Goal: Transaction & Acquisition: Purchase product/service

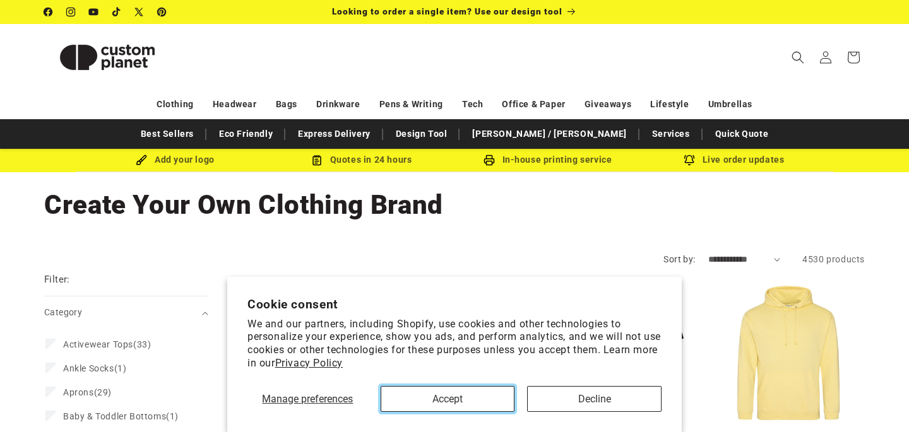
click at [425, 400] on button "Accept" at bounding box center [448, 399] width 134 height 26
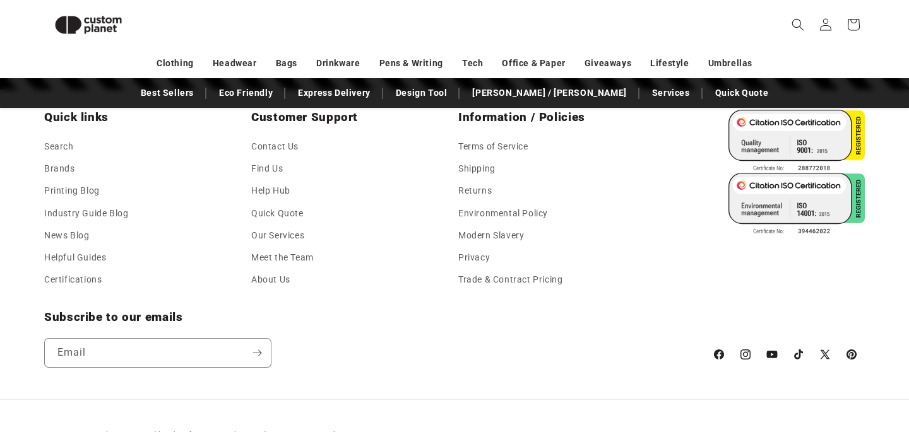
scroll to position [1824, 0]
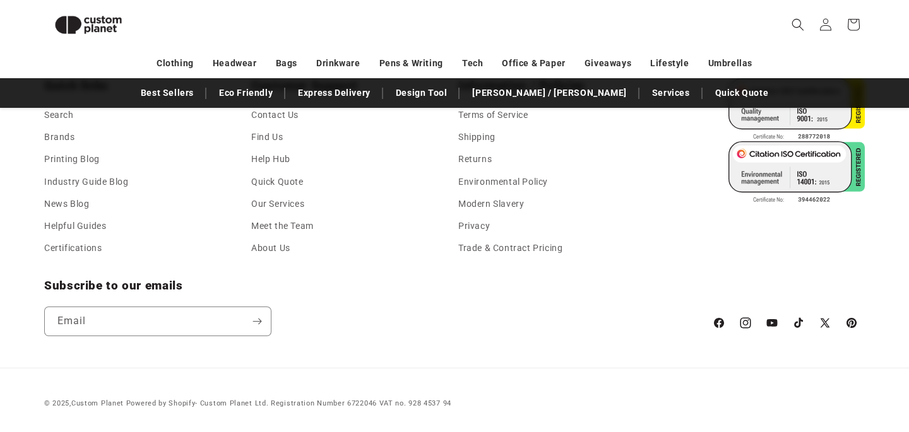
click at [742, 321] on icon at bounding box center [744, 323] width 13 height 15
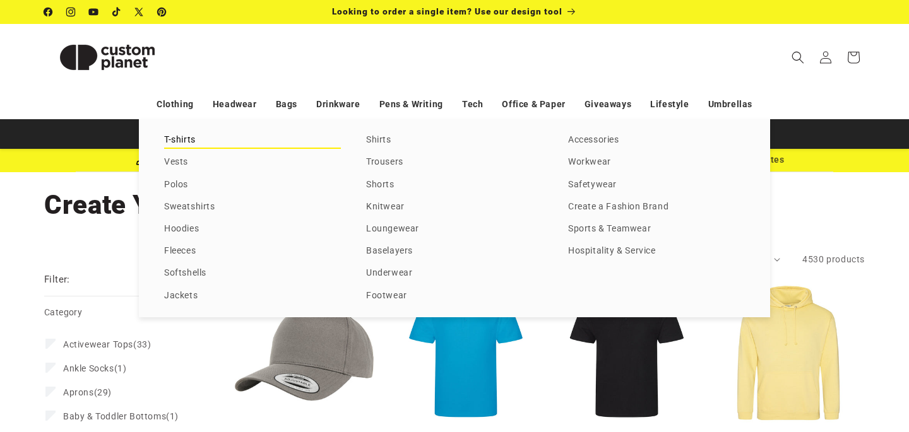
click at [170, 146] on link "T-shirts" at bounding box center [252, 140] width 177 height 17
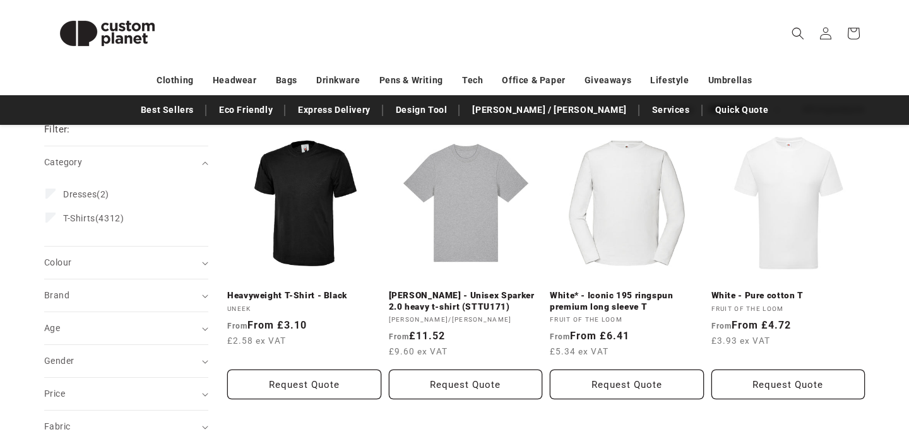
scroll to position [151, 0]
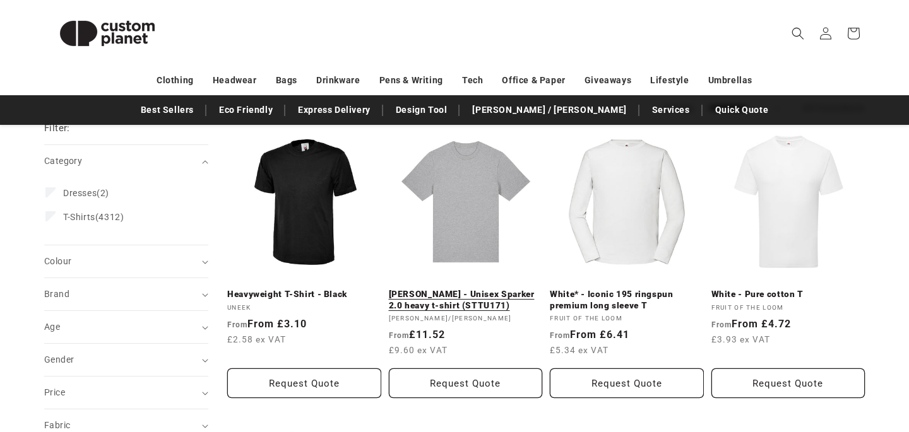
click at [468, 289] on link "[PERSON_NAME] - Unisex Sparker 2.0 heavy t-shirt (STTU171)" at bounding box center [466, 300] width 154 height 22
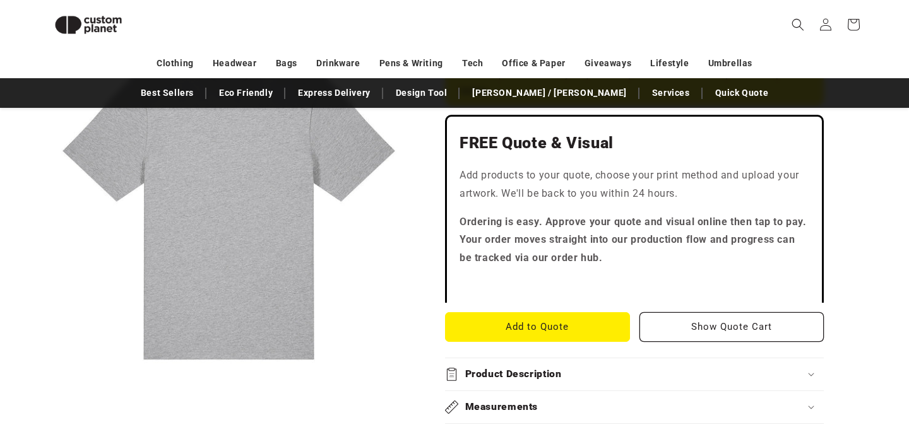
scroll to position [372, 0]
click at [575, 367] on div "Product Description" at bounding box center [634, 373] width 379 height 13
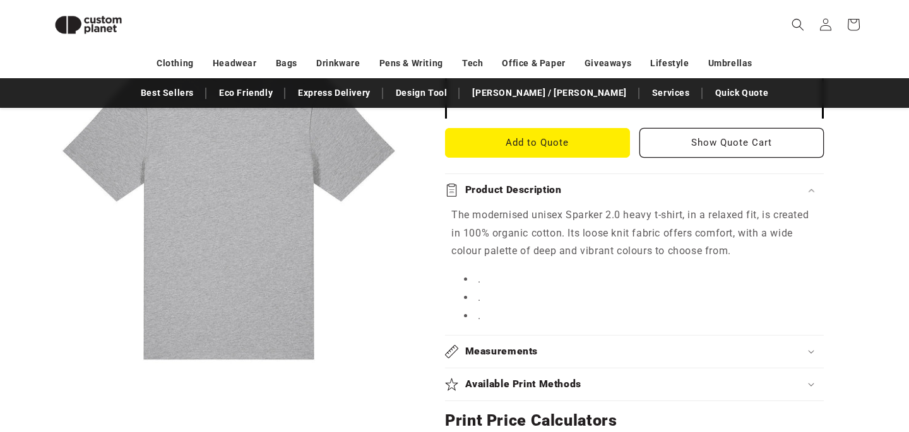
scroll to position [559, 0]
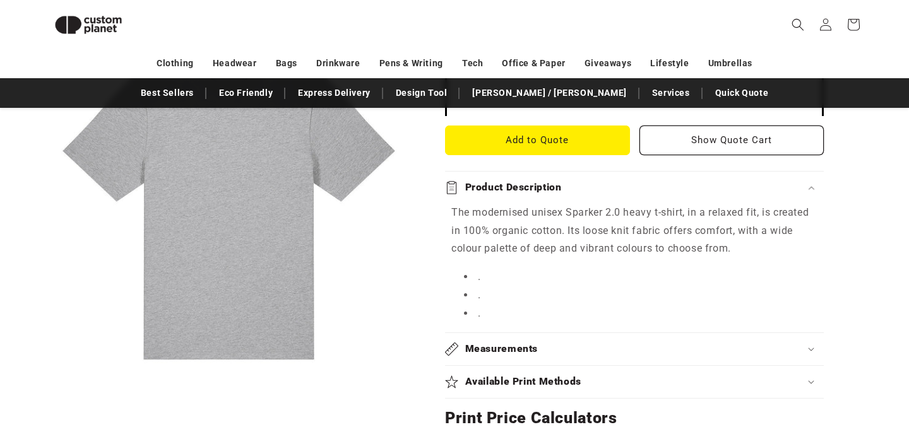
click at [570, 333] on summary "Measurements" at bounding box center [634, 349] width 379 height 32
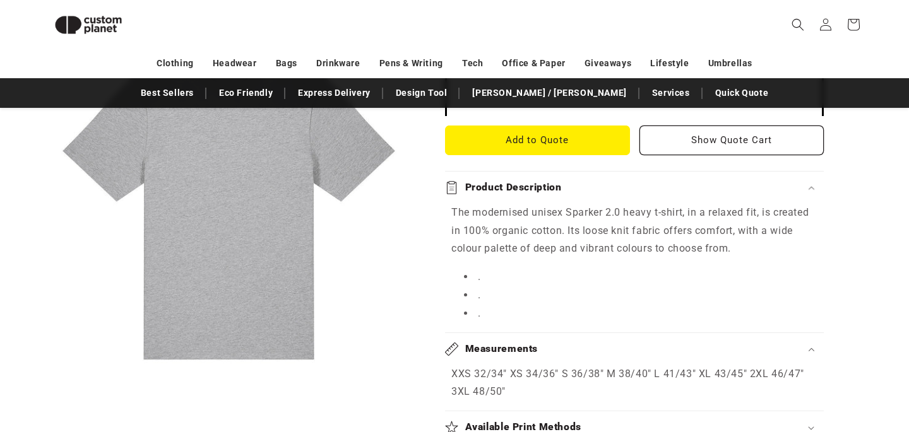
click at [576, 412] on summary "Available Print Methods" at bounding box center [634, 428] width 379 height 32
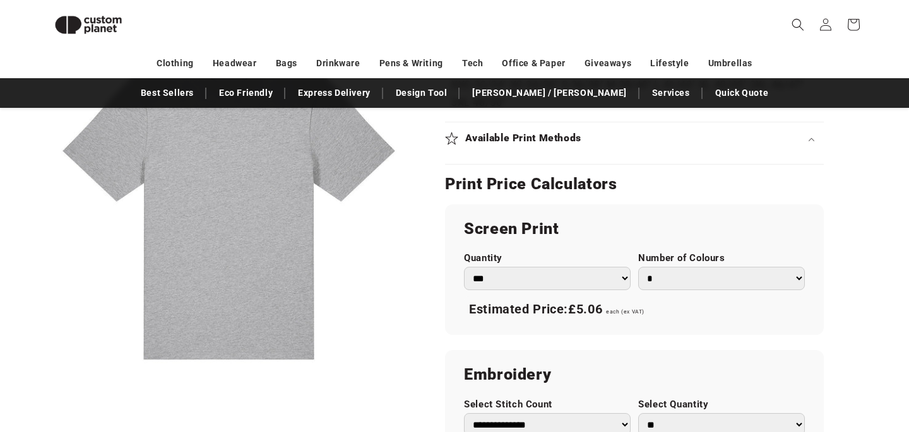
scroll to position [1077, 0]
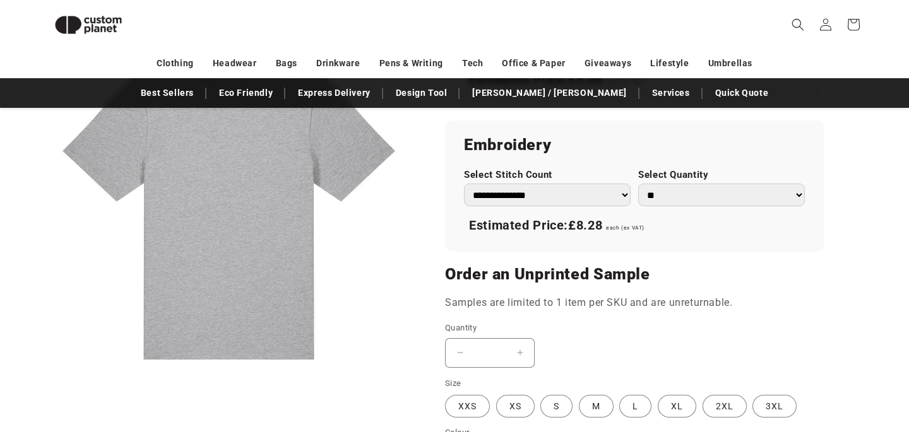
click at [587, 184] on select "**********" at bounding box center [547, 195] width 167 height 23
click at [464, 184] on select "**********" at bounding box center [547, 195] width 167 height 23
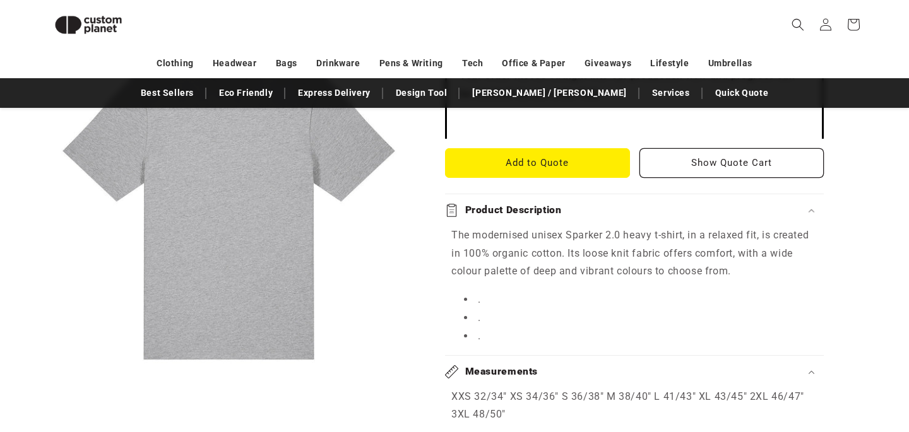
scroll to position [0, 0]
